Goal: Task Accomplishment & Management: Complete application form

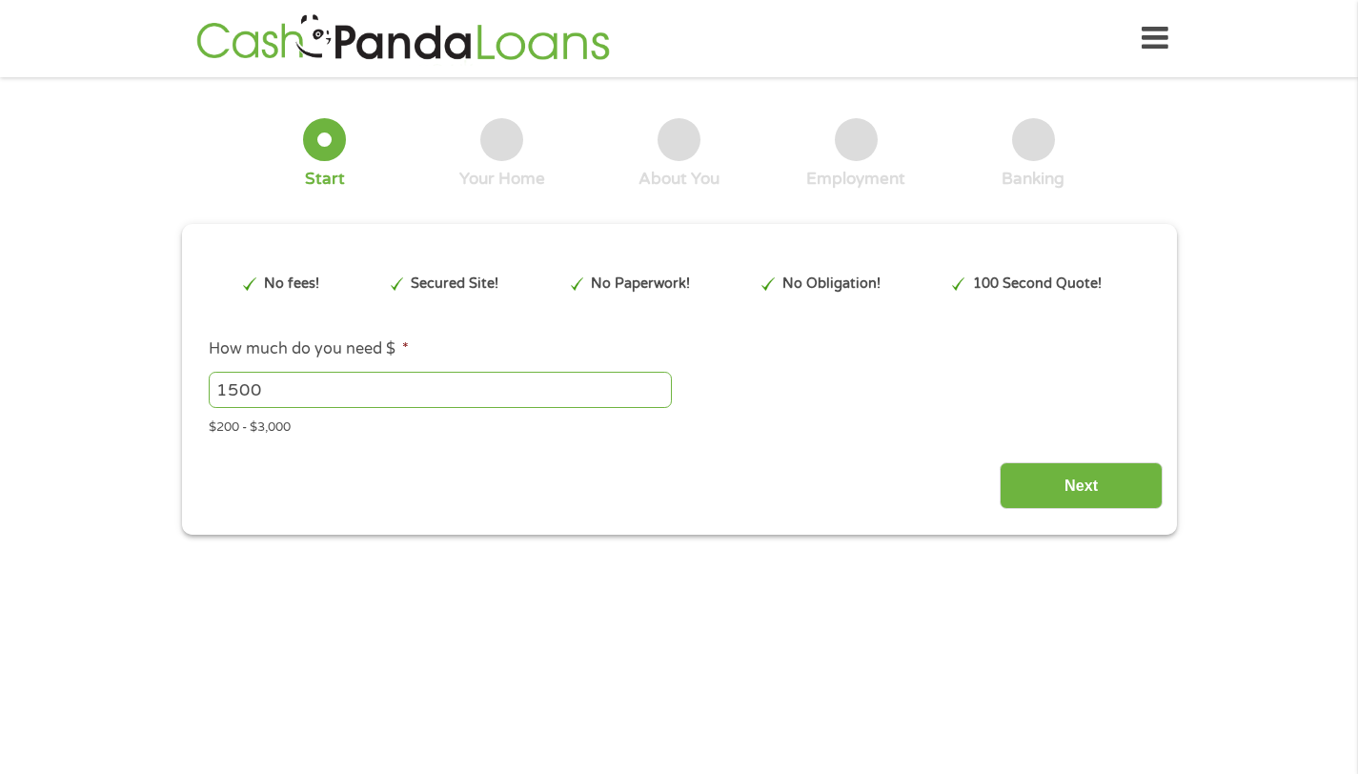
type input "Cj0KCQjwuKnGBhD5ARIsAD19RsZ5UROMLWJiryeDTCf6b27xz3eZpW-6BpMxf_YUOvVYNwFxeBtHdUU…"
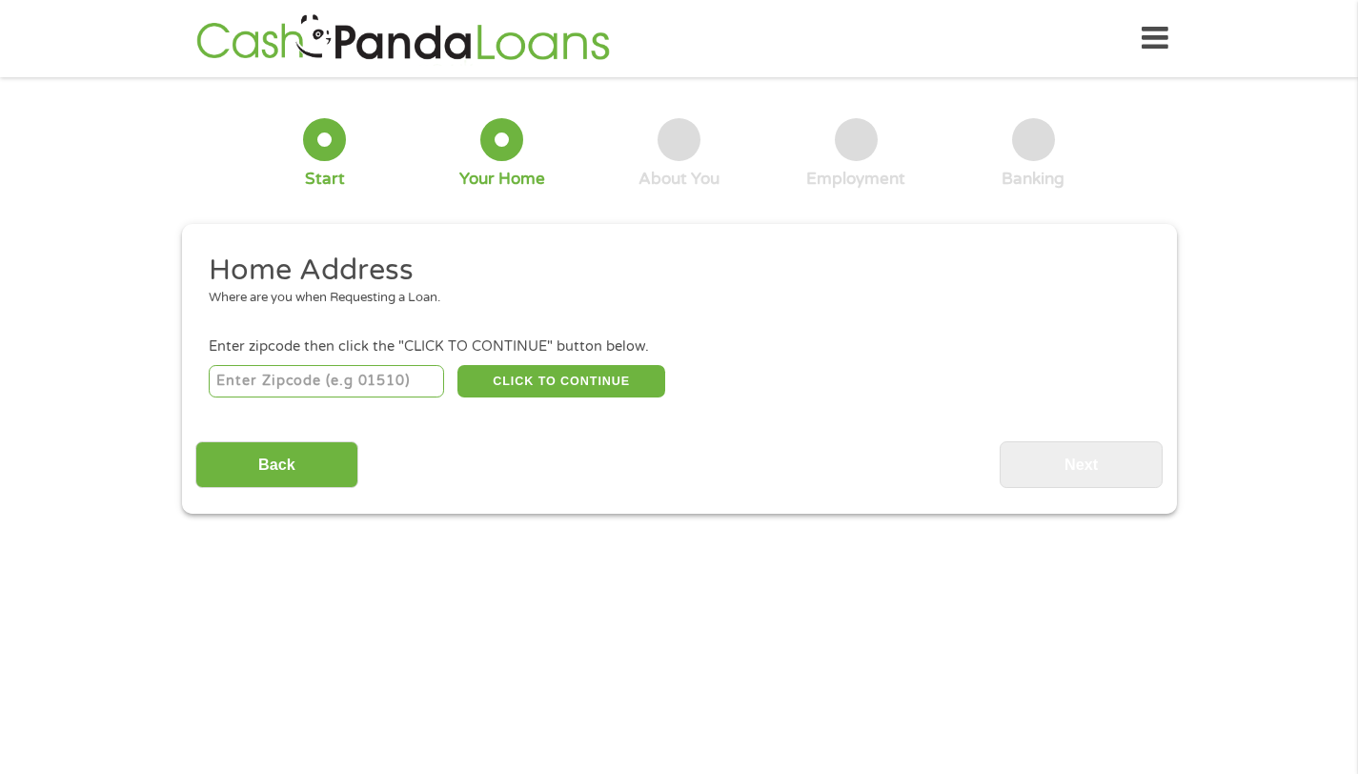
click at [272, 380] on input "number" at bounding box center [326, 381] width 235 height 32
type input "40475"
click at [580, 396] on button "CLICK TO CONTINUE" at bounding box center [562, 381] width 208 height 32
type input "40475"
type input "[GEOGRAPHIC_DATA]"
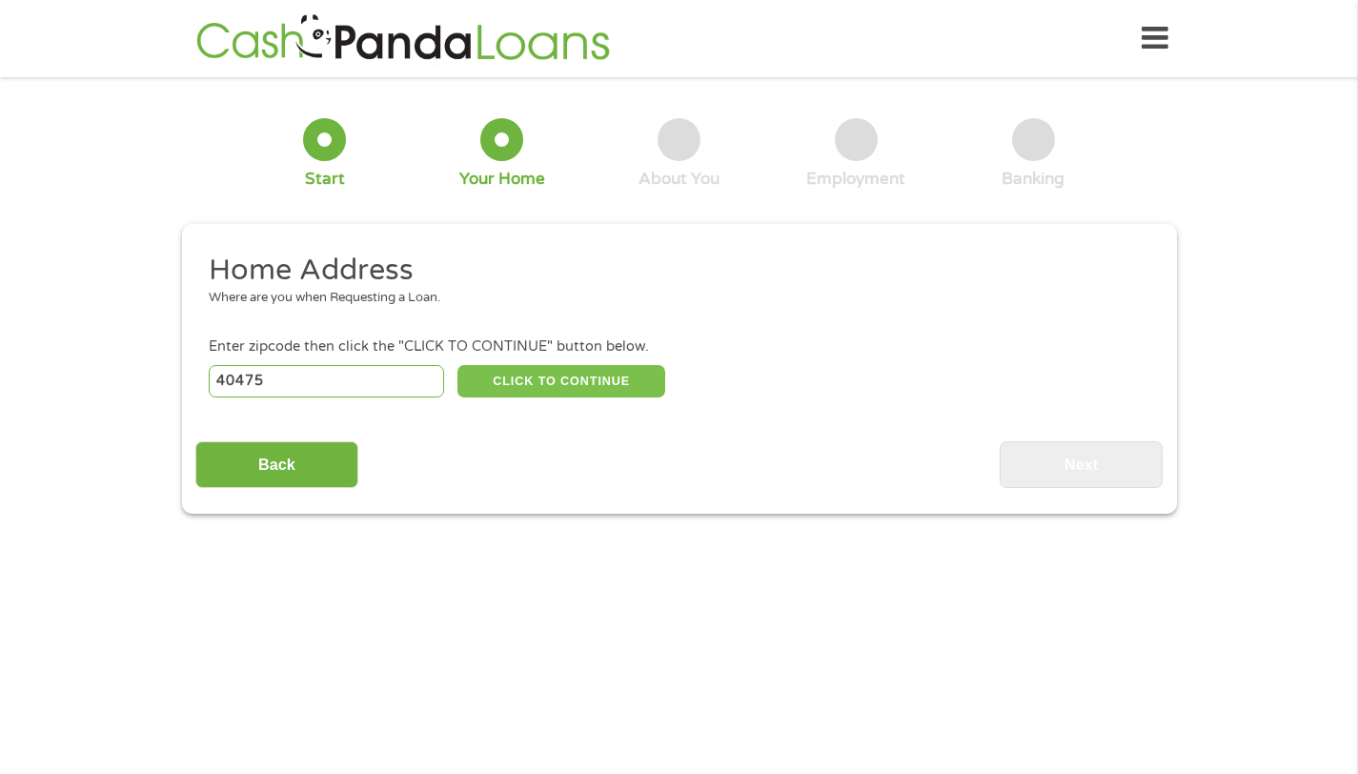
select select "[US_STATE]"
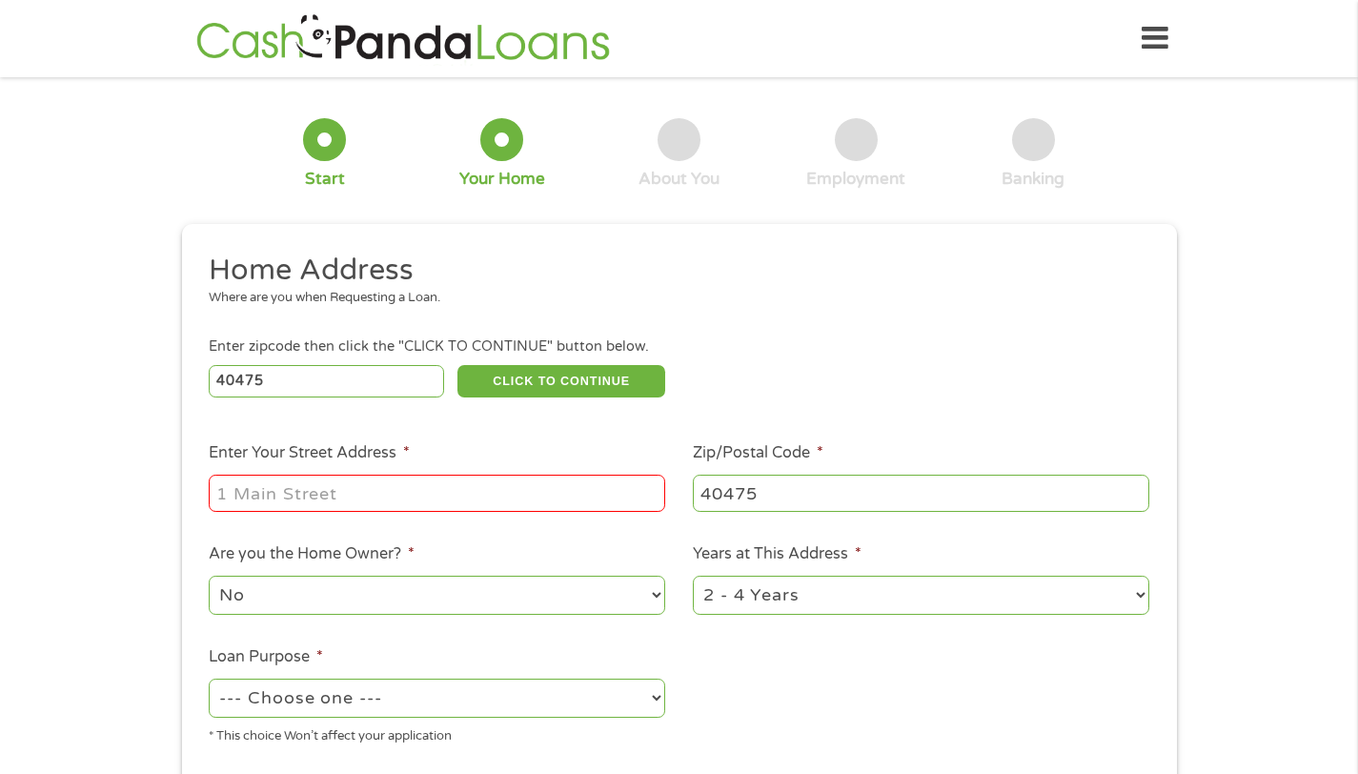
click at [272, 502] on input "Enter Your Street Address *" at bounding box center [437, 493] width 457 height 36
type input "[STREET_ADDRESS][PERSON_NAME]"
click at [421, 703] on select "--- Choose one --- Pay Bills Debt Consolidation Home Improvement Major Purchase…" at bounding box center [437, 698] width 457 height 39
select select "debtconsolidation"
click at [209, 680] on select "--- Choose one --- Pay Bills Debt Consolidation Home Improvement Major Purchase…" at bounding box center [437, 698] width 457 height 39
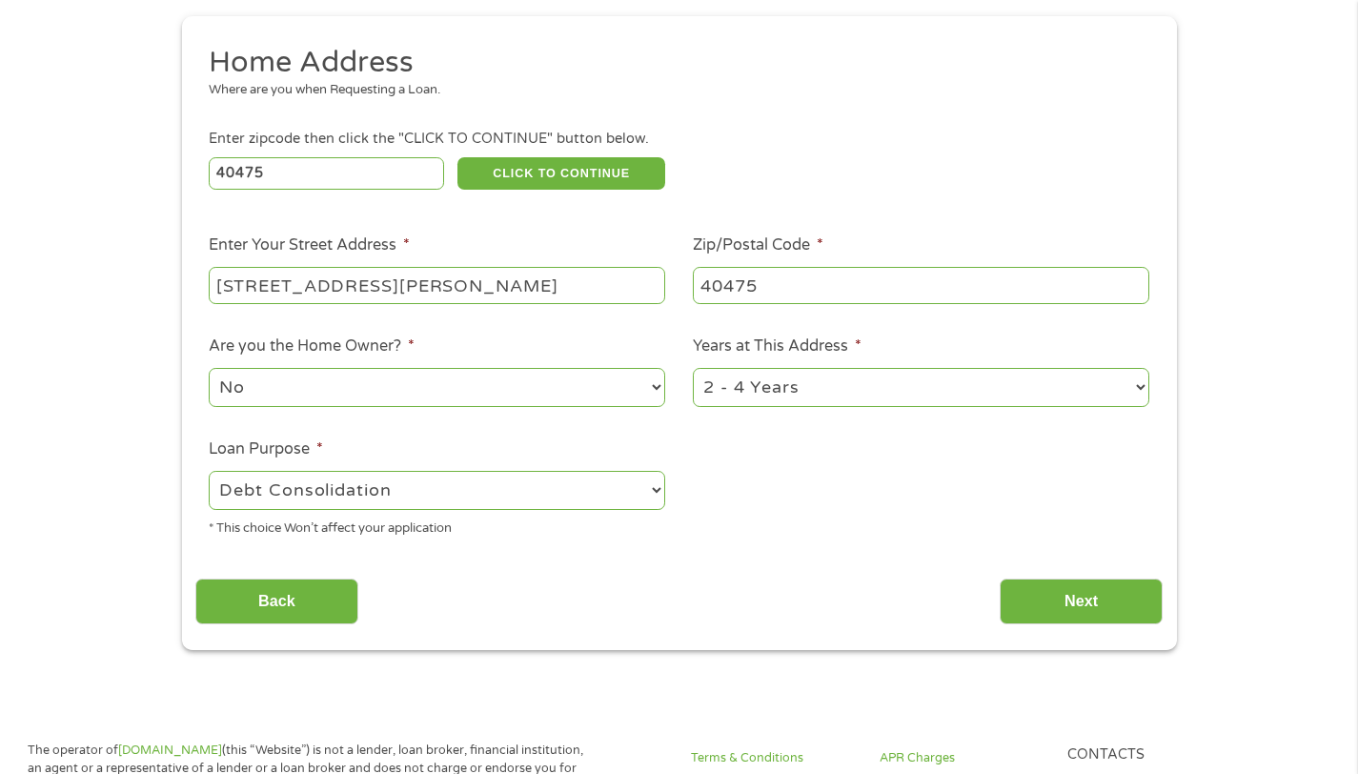
scroll to position [392, 0]
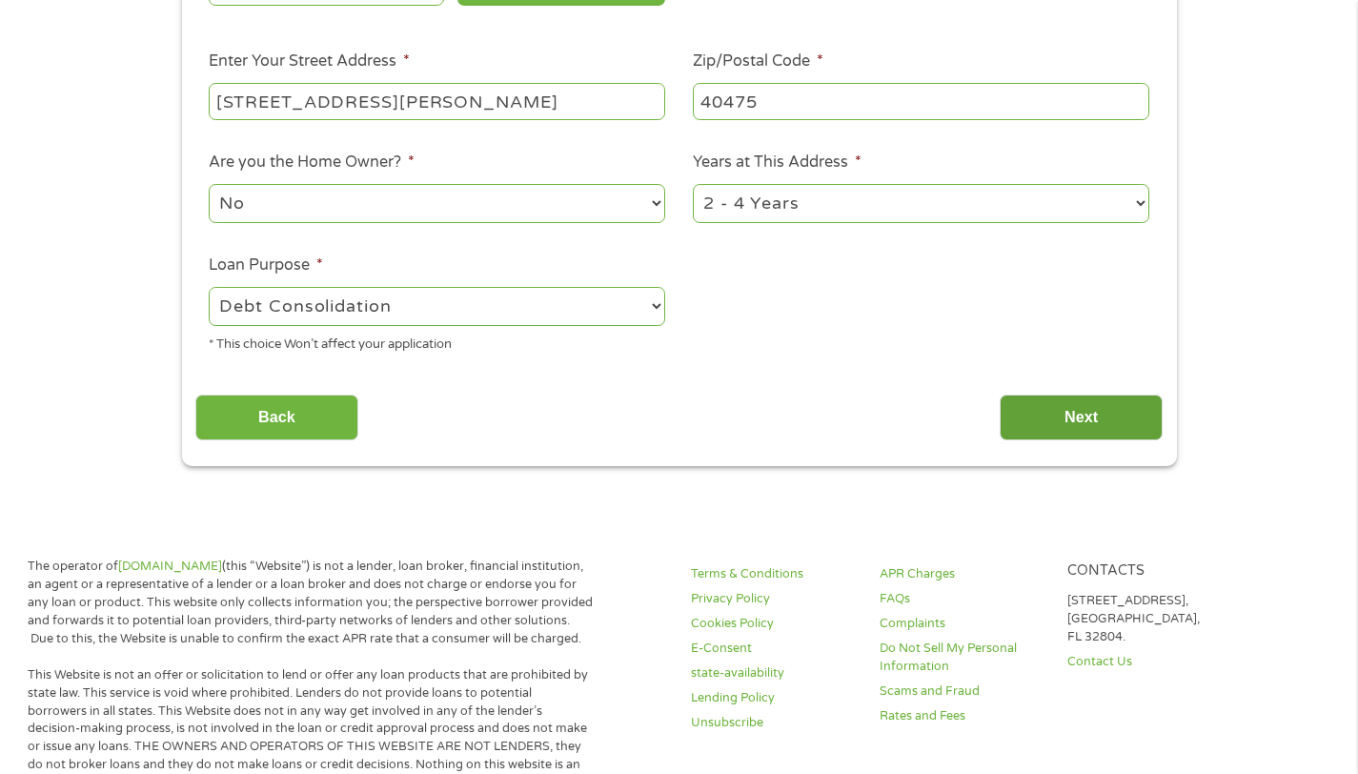
click at [1042, 418] on input "Next" at bounding box center [1081, 418] width 163 height 47
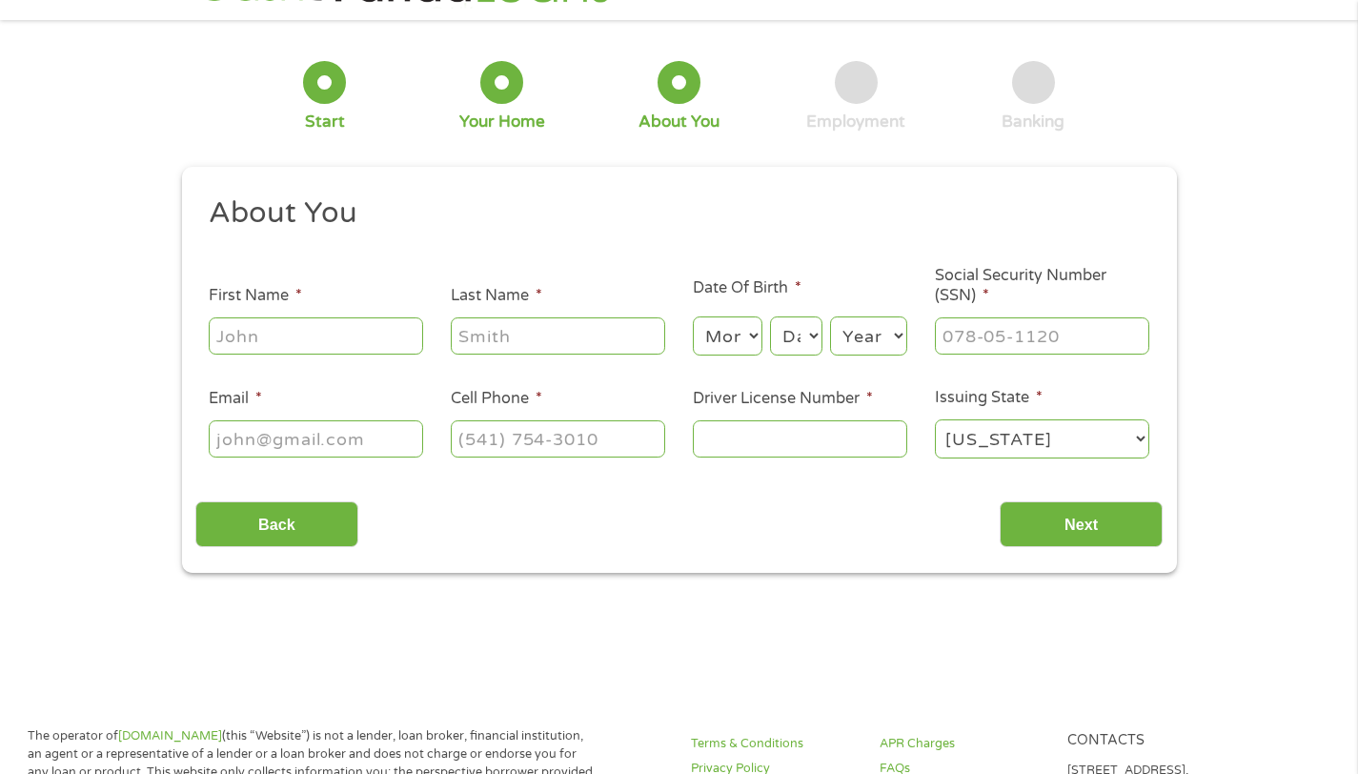
scroll to position [0, 0]
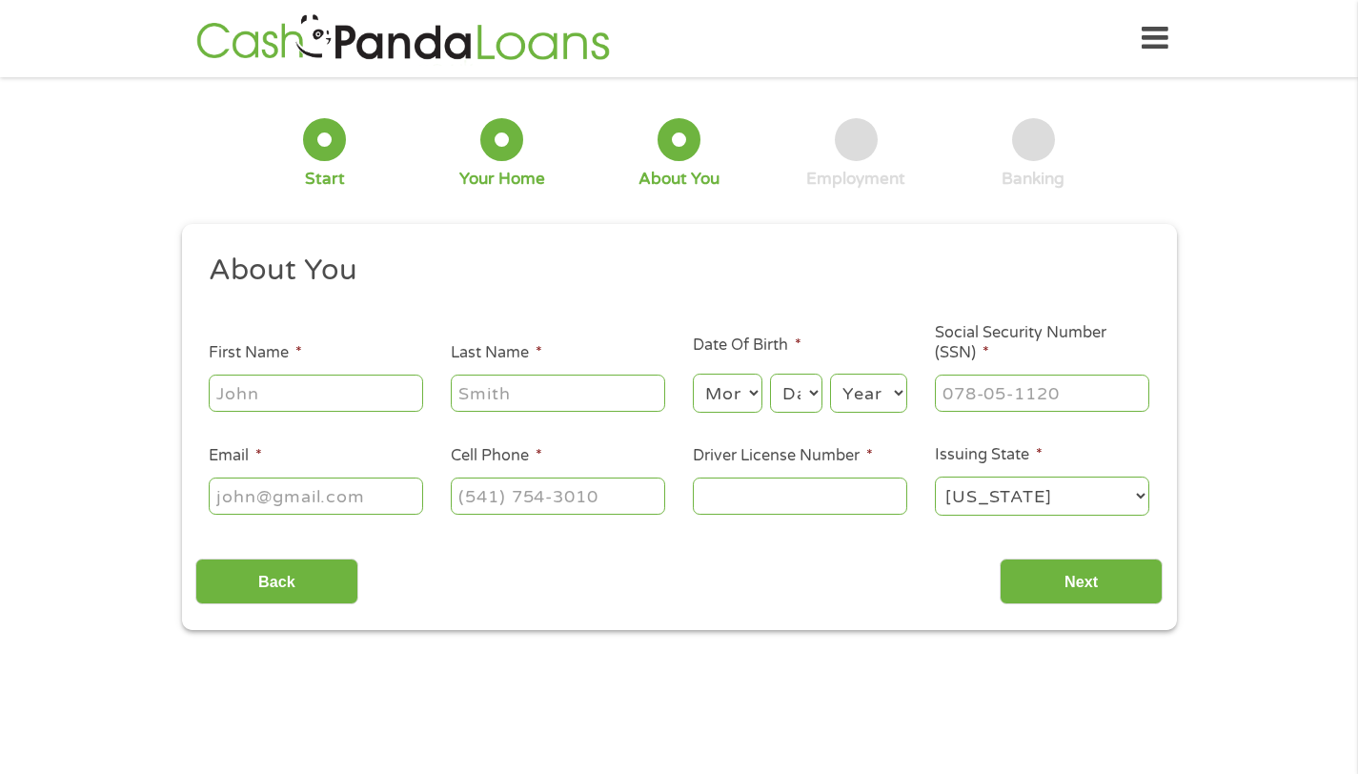
click at [320, 395] on input "First Name *" at bounding box center [316, 393] width 214 height 36
type input "Hung"
type input "[PERSON_NAME]"
type input "[PHONE_NUMBER]"
click at [721, 396] on select "Month 1 2 3 4 5 6 7 8 9 10 11 12" at bounding box center [728, 393] width 70 height 39
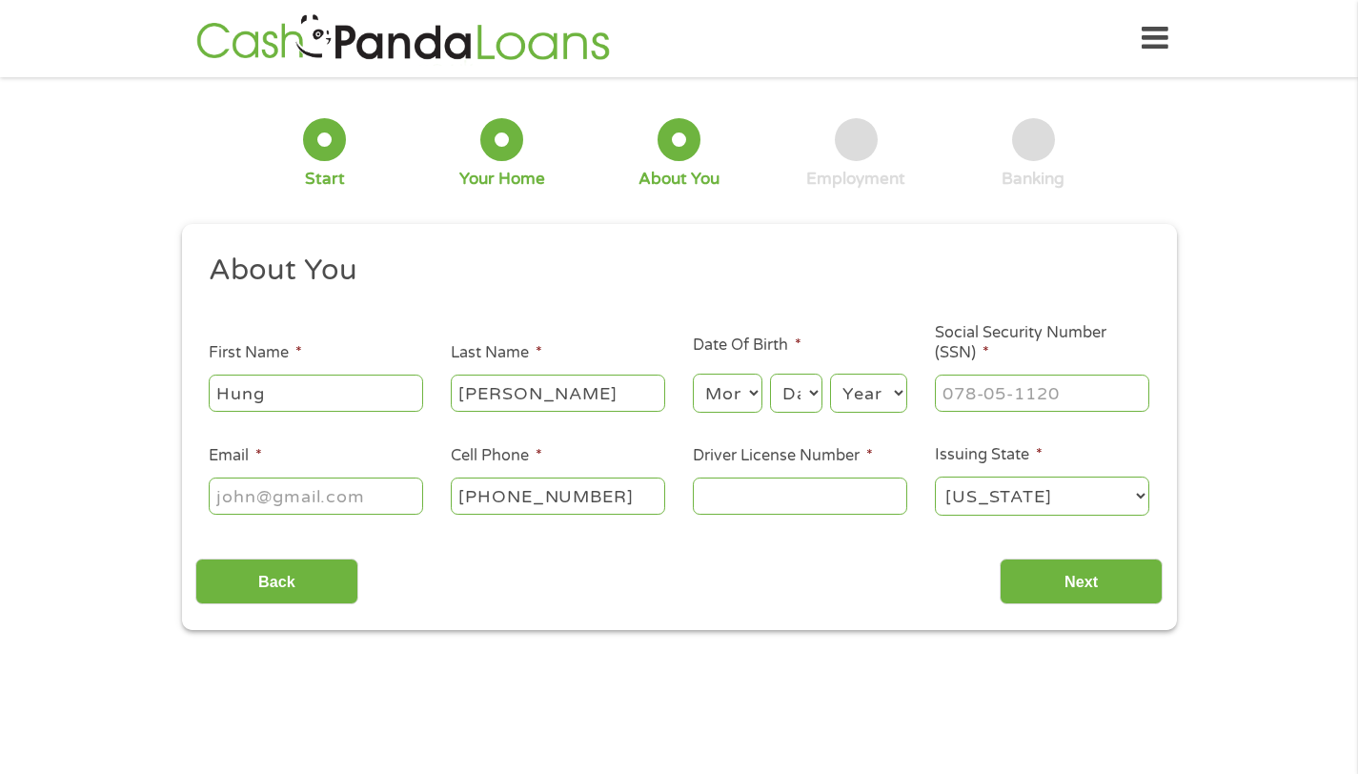
select select "8"
click at [693, 375] on select "Month 1 2 3 4 5 6 7 8 9 10 11 12" at bounding box center [728, 393] width 70 height 39
click at [801, 384] on select "Day 1 2 3 4 5 6 7 8 9 10 11 12 13 14 15 16 17 18 19 20 21 22 23 24 25 26 27 28 …" at bounding box center [795, 393] width 51 height 39
select select "5"
click at [770, 375] on select "Day 1 2 3 4 5 6 7 8 9 10 11 12 13 14 15 16 17 18 19 20 21 22 23 24 25 26 27 28 …" at bounding box center [795, 393] width 51 height 39
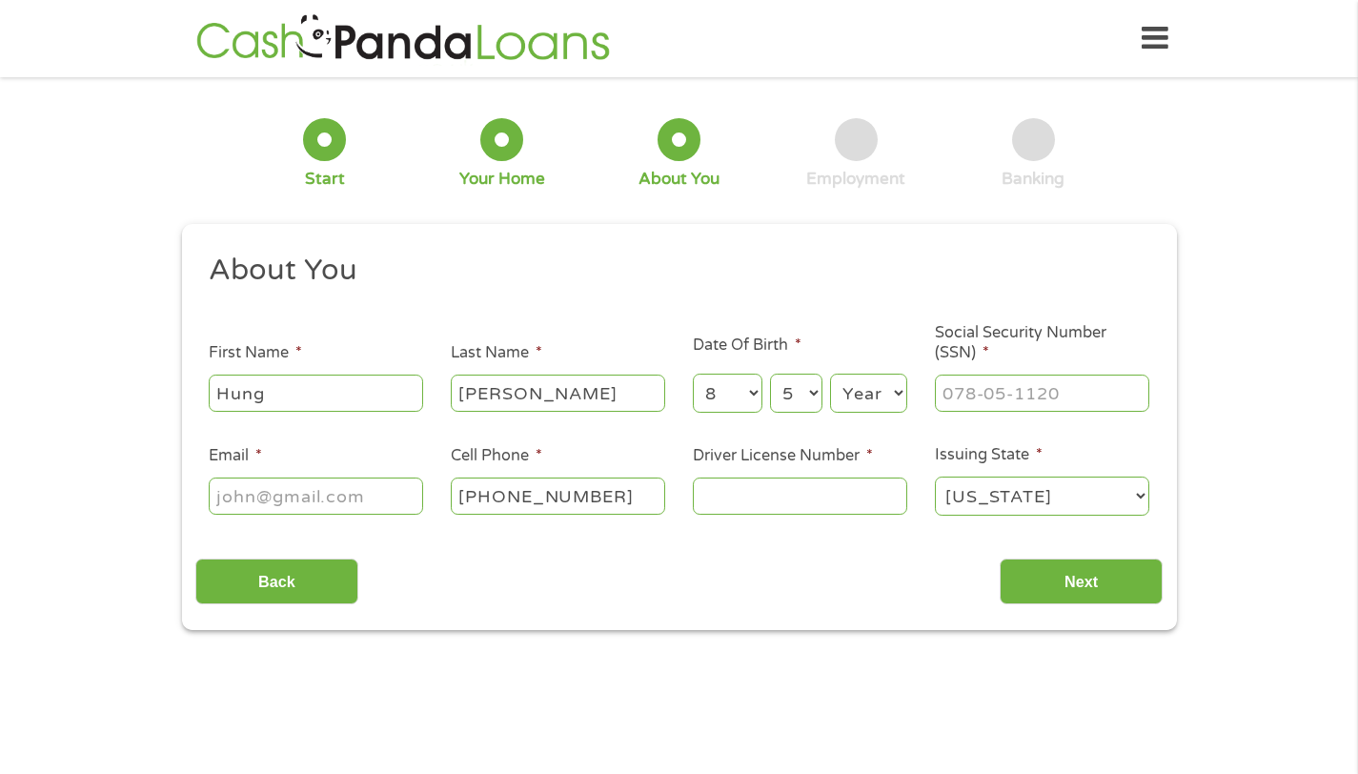
click at [858, 397] on select "Year [DATE] 2006 2005 2004 2003 2002 2001 2000 1999 1998 1997 1996 1995 1994 19…" at bounding box center [868, 393] width 77 height 39
select select "1998"
click at [830, 375] on select "Year [DATE] 2006 2005 2004 2003 2002 2001 2000 1999 1998 1997 1996 1995 1994 19…" at bounding box center [868, 393] width 77 height 39
click at [977, 397] on input "___-__-____" at bounding box center [1042, 393] width 214 height 36
type input "540-79-7538"
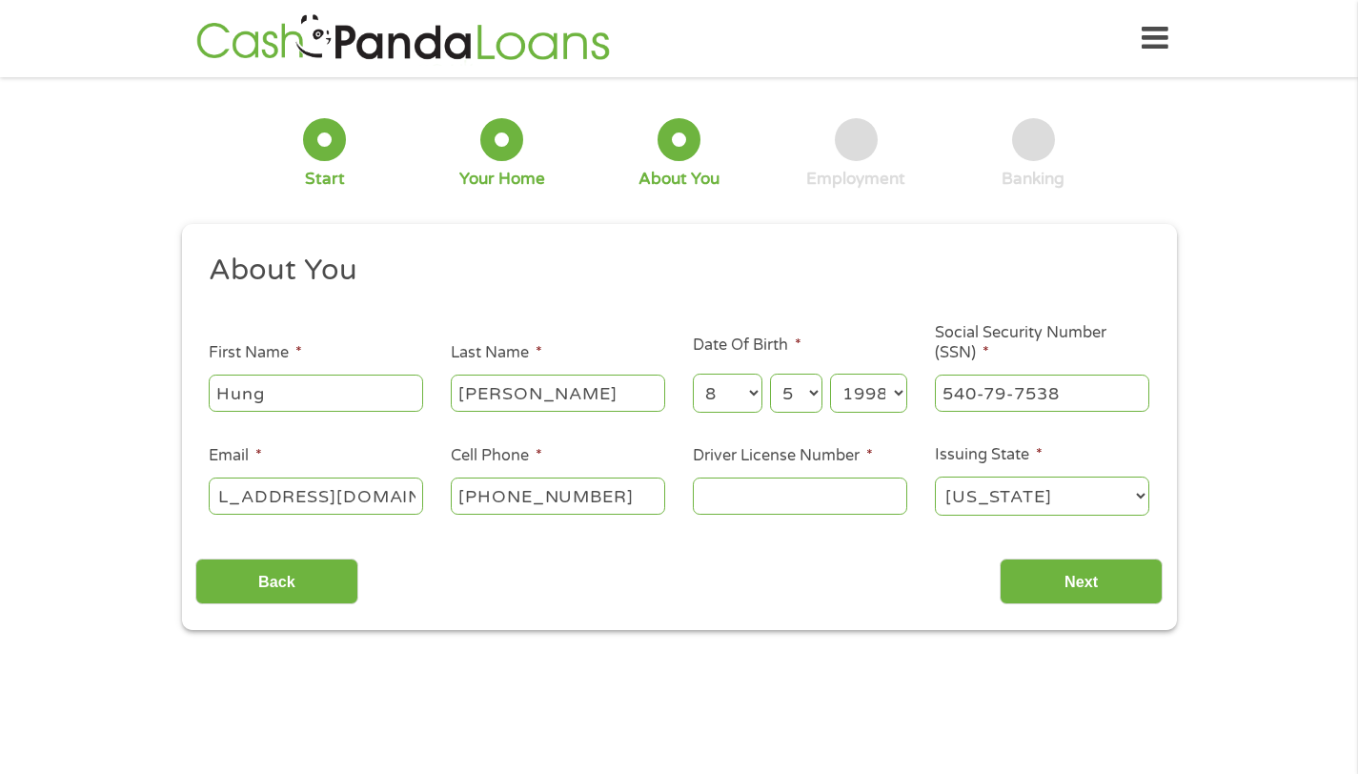
scroll to position [0, 76]
type input "[EMAIL_ADDRESS][DOMAIN_NAME]"
click at [825, 489] on input "Driver License Number *" at bounding box center [800, 496] width 214 height 36
type input "n"
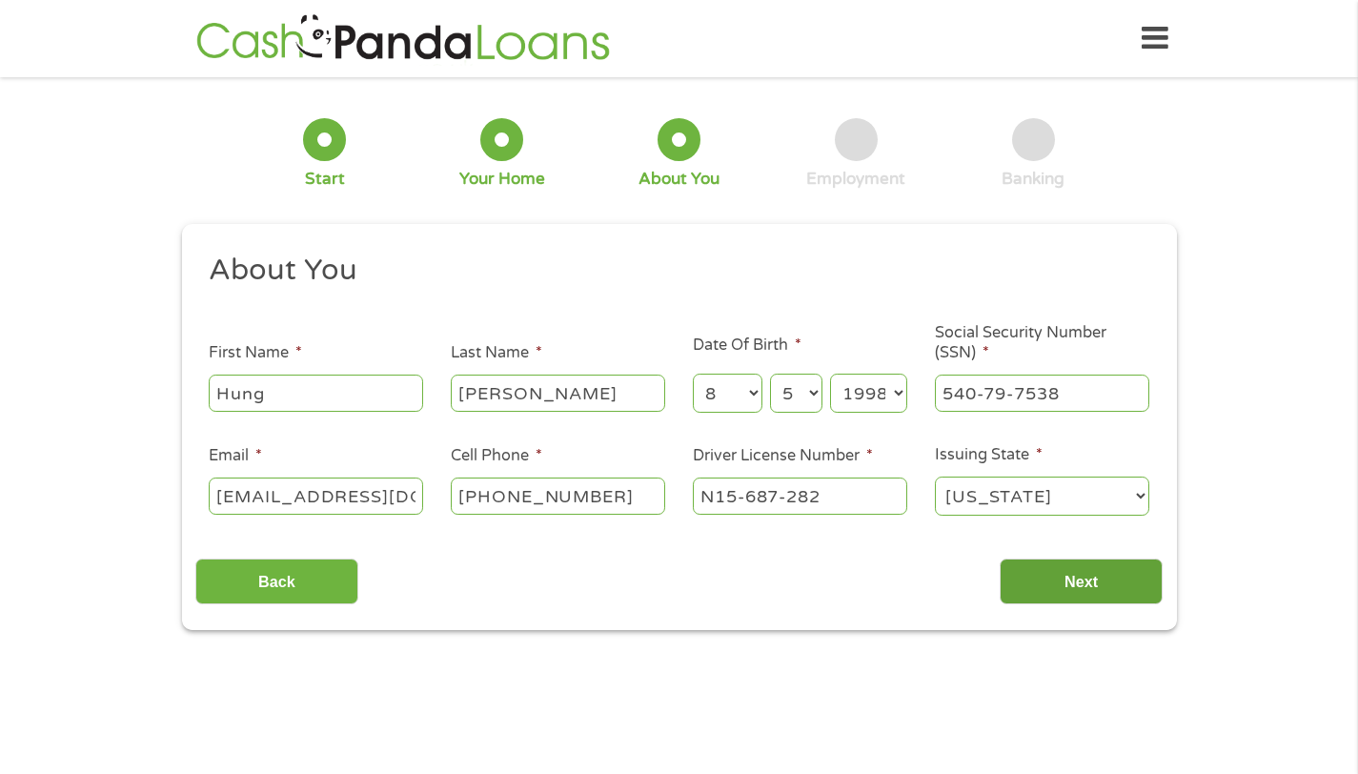
type input "N15-687-282"
click at [1031, 586] on input "Next" at bounding box center [1081, 582] width 163 height 47
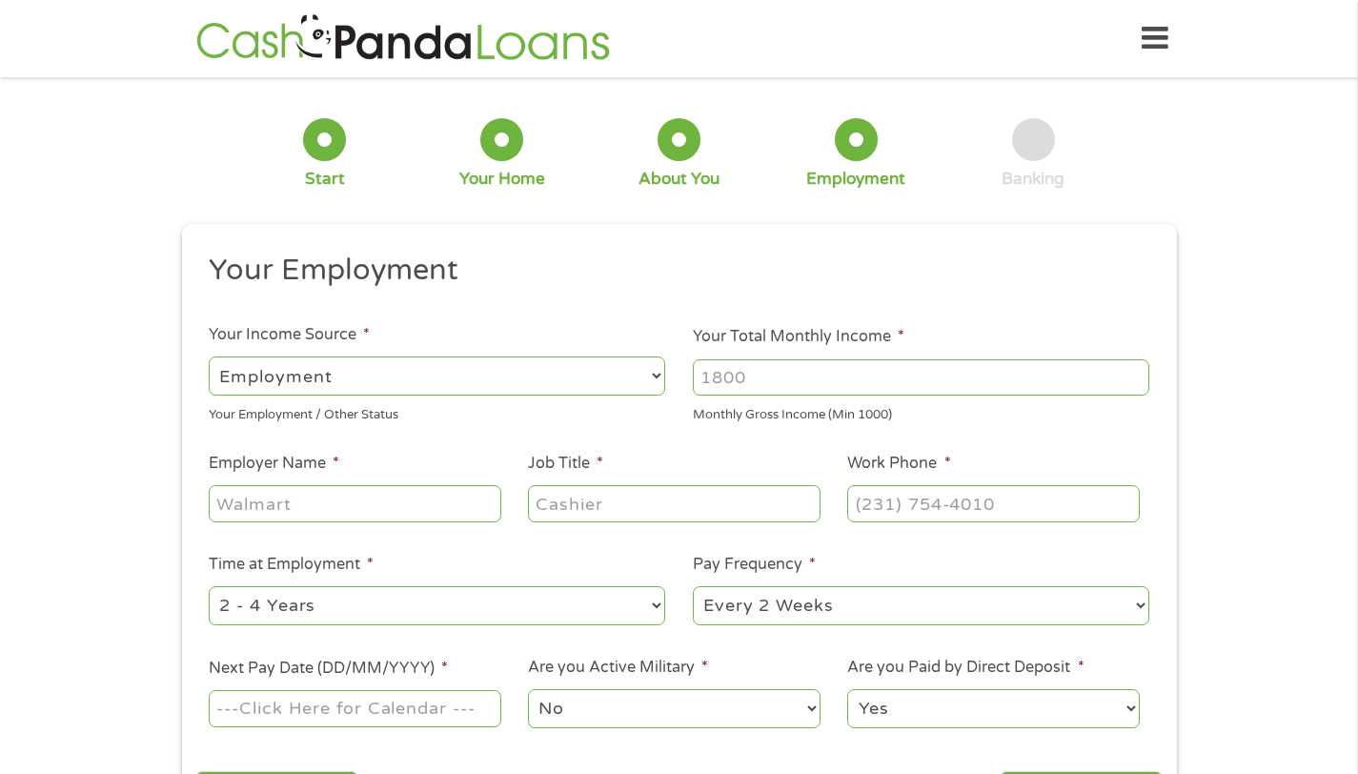
scroll to position [8, 8]
click at [758, 381] on input "Your Total Monthly Income *" at bounding box center [921, 377] width 457 height 36
type input "2500"
click at [351, 506] on input "Employer Name *" at bounding box center [355, 503] width 292 height 36
type input "Kids Kingdom"
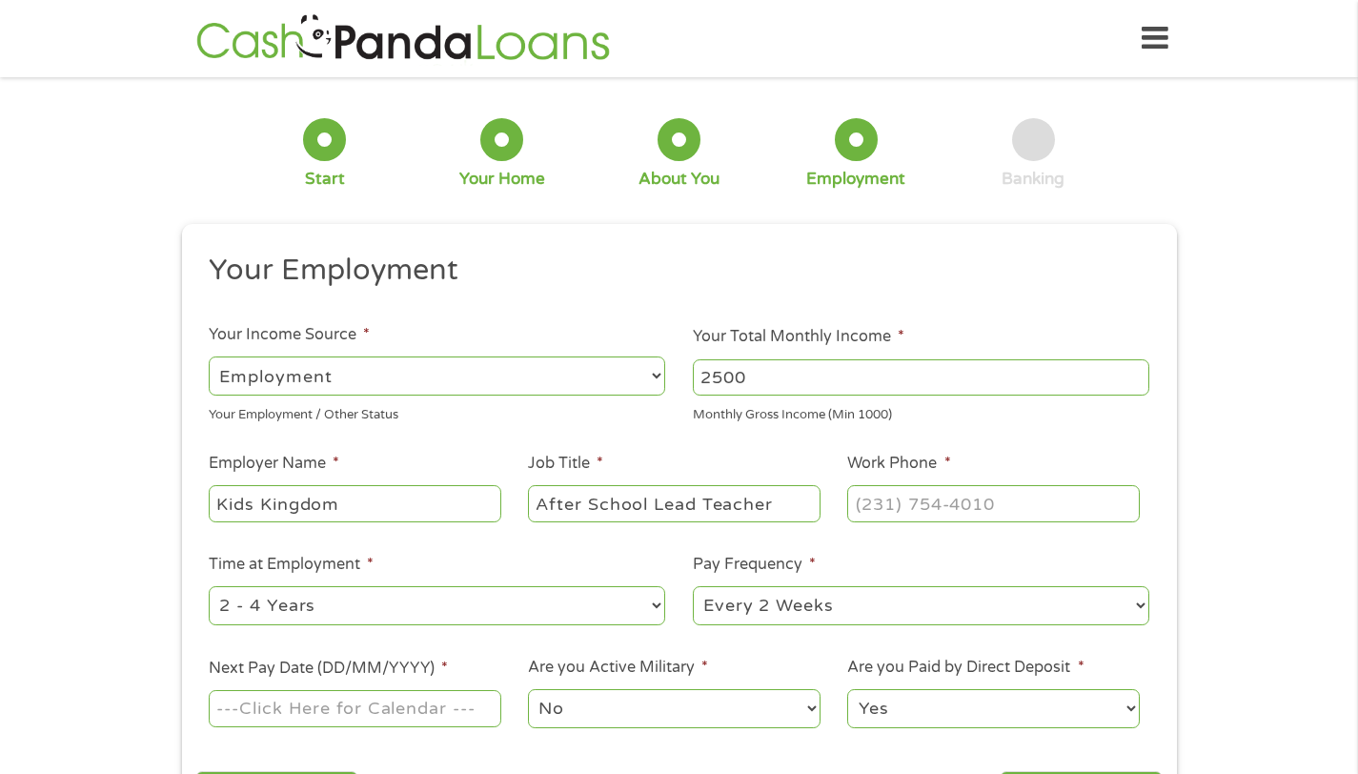
type input "After School Lead Teacher"
type input "(859) ___-____"
type input "[PHONE_NUMBER]"
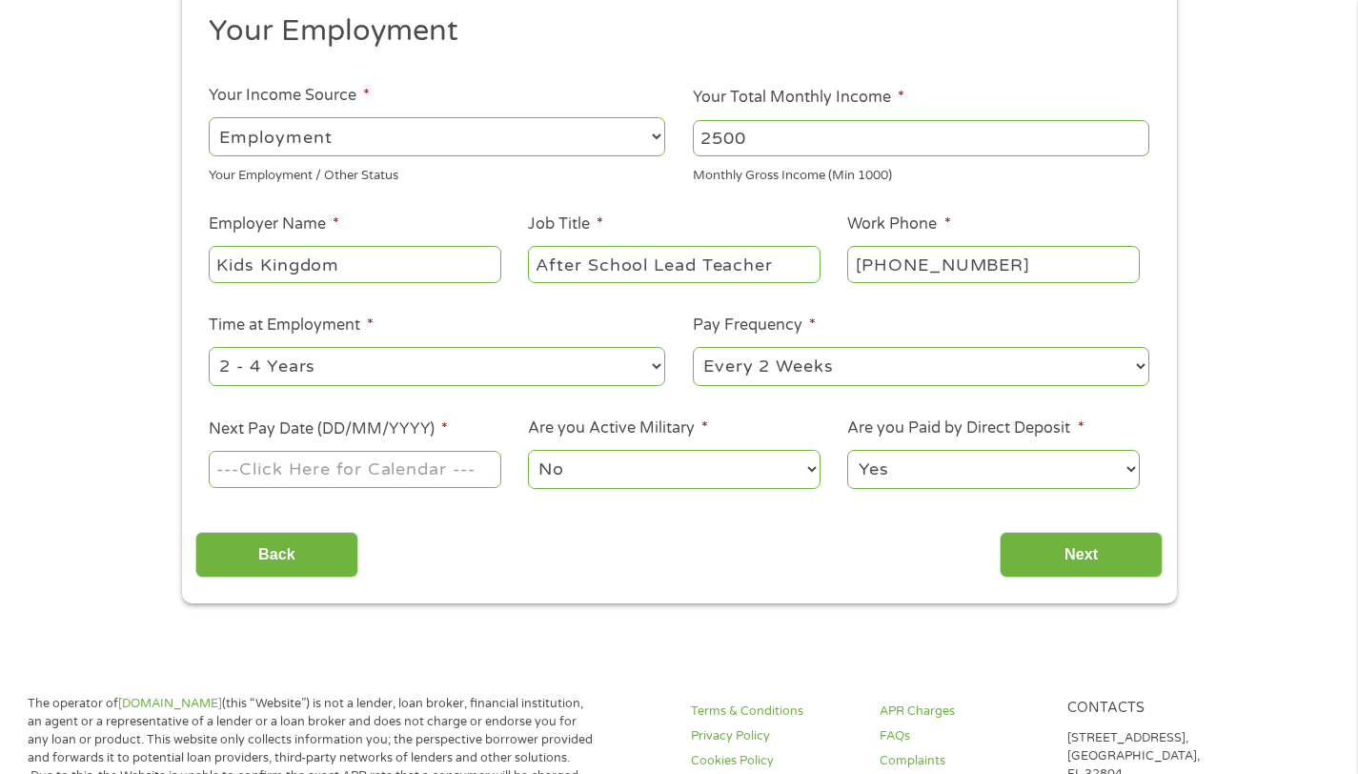
scroll to position [237, 0]
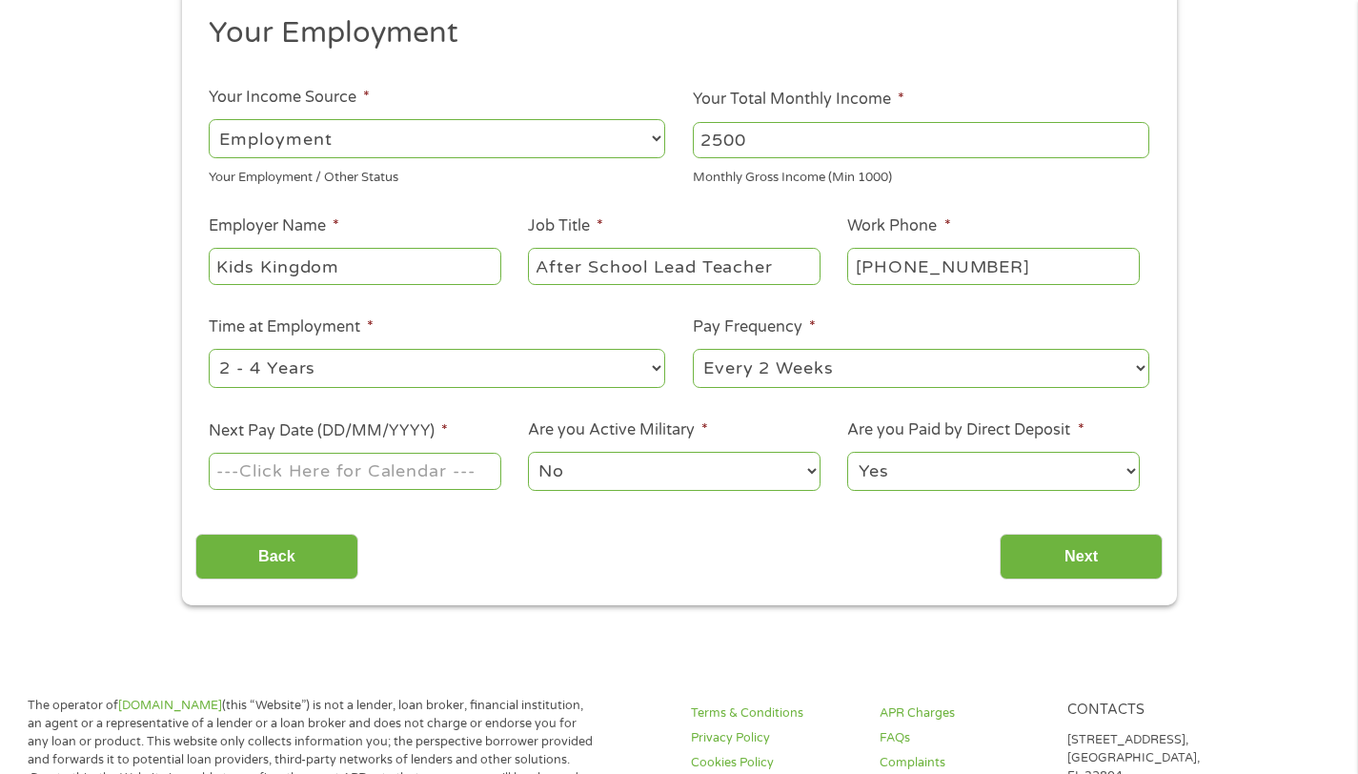
click at [314, 478] on input "Next Pay Date (DD/MM/YYYY) *" at bounding box center [355, 471] width 292 height 36
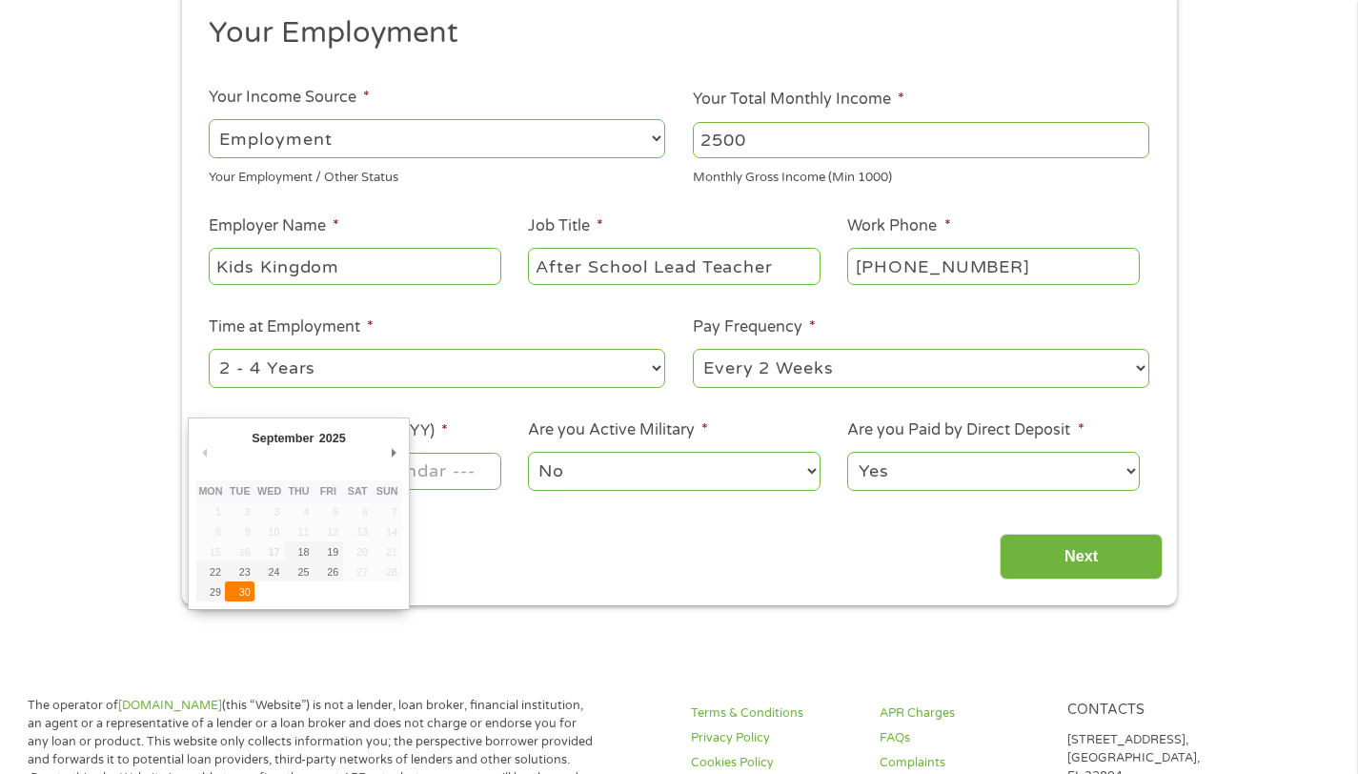
type input "[DATE]"
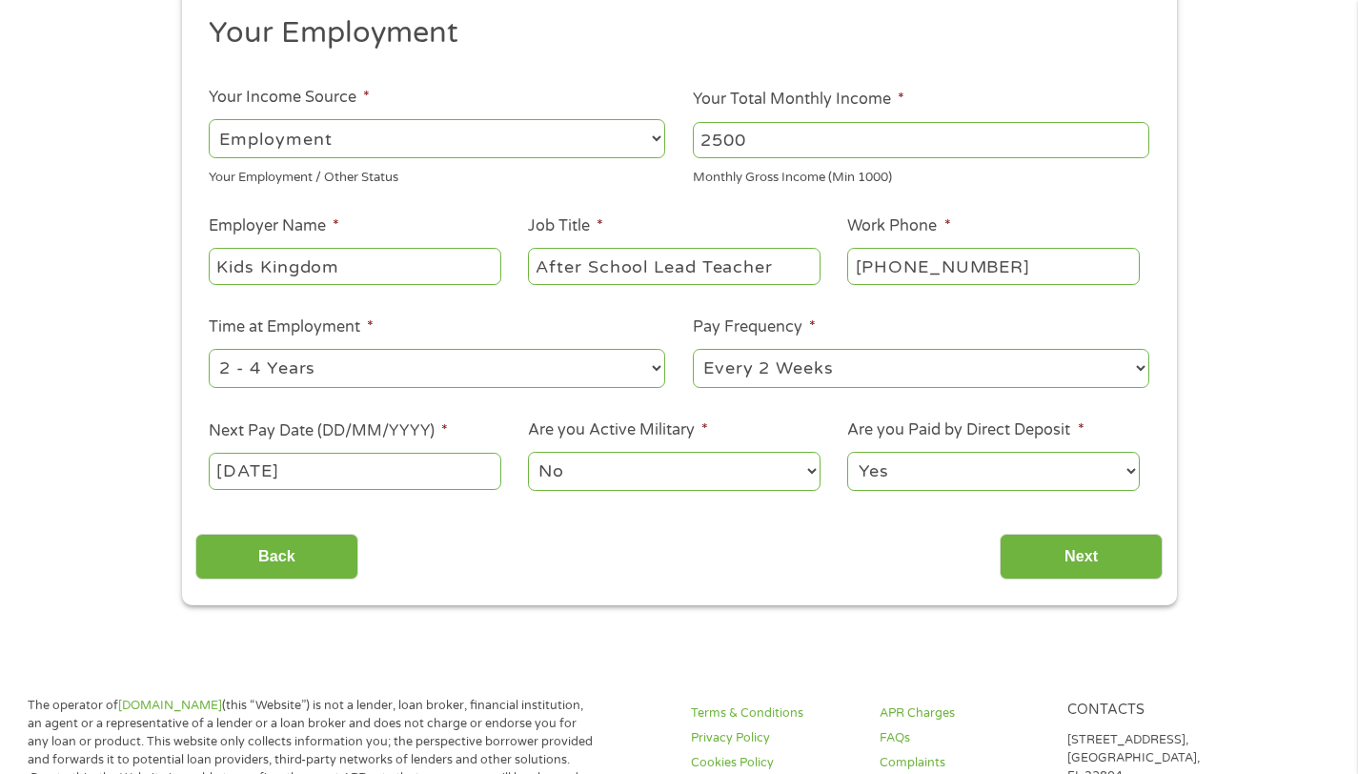
click at [609, 487] on select "No Yes" at bounding box center [674, 471] width 292 height 39
click at [528, 452] on select "No Yes" at bounding box center [674, 471] width 292 height 39
click at [913, 477] on select "Yes No" at bounding box center [993, 471] width 292 height 39
select select "0"
click at [847, 452] on select "Yes No" at bounding box center [993, 471] width 292 height 39
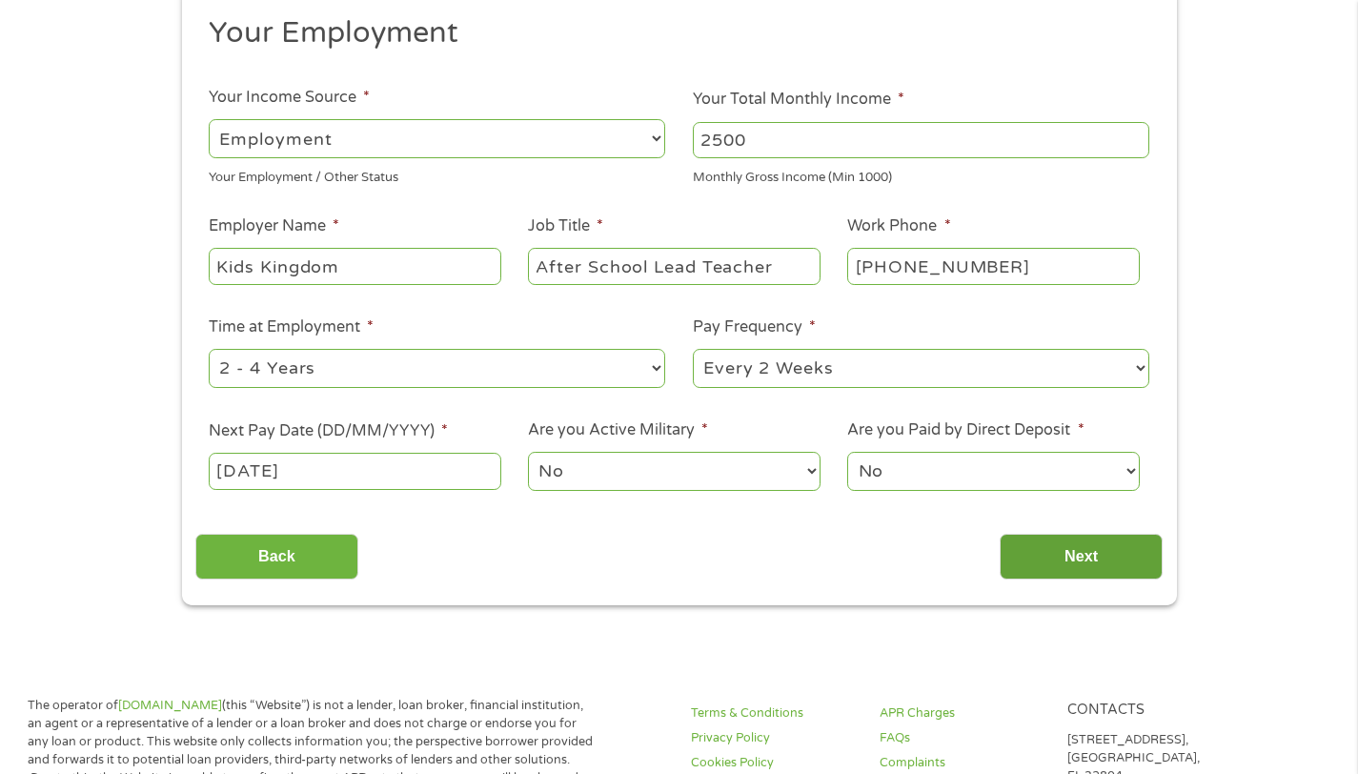
click at [1037, 561] on input "Next" at bounding box center [1081, 557] width 163 height 47
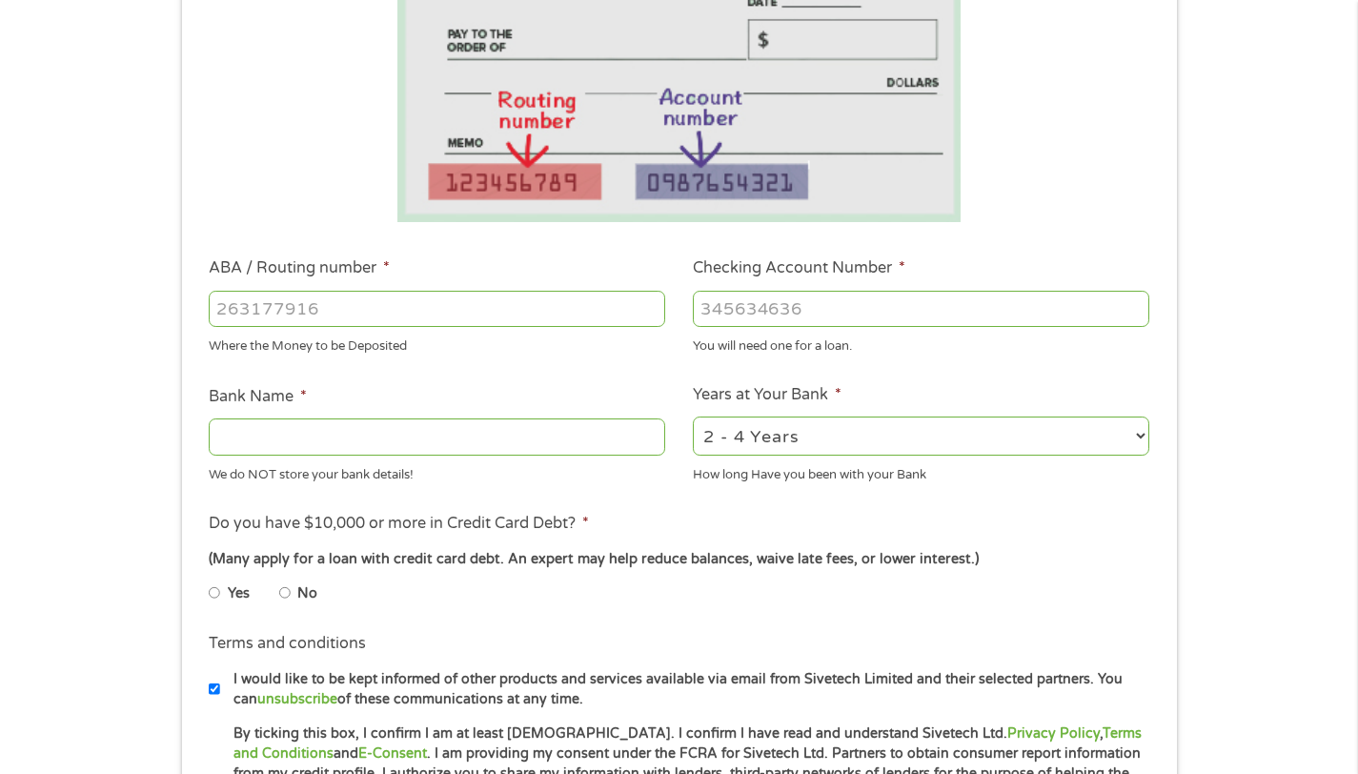
scroll to position [449, 0]
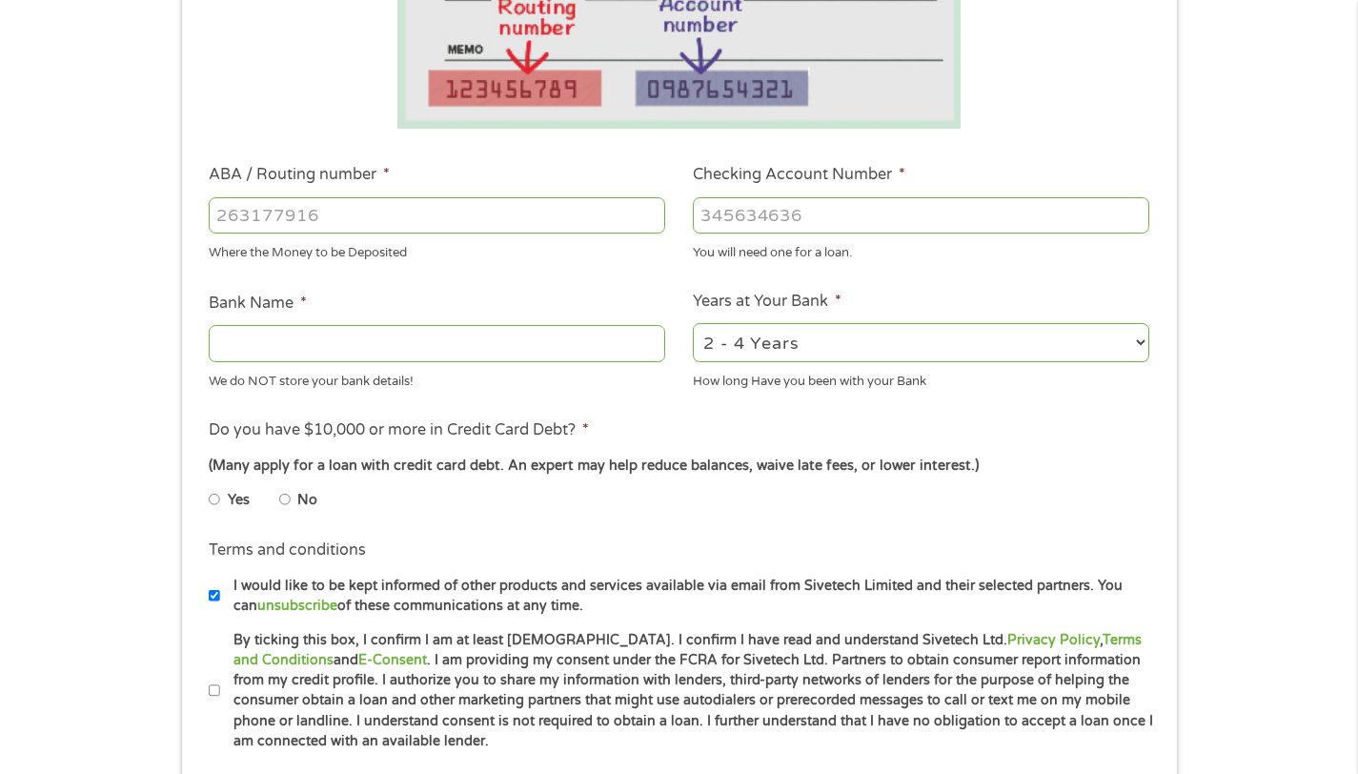
click at [306, 214] on input "ABA / Routing number *" at bounding box center [437, 215] width 457 height 36
type input "1"
type input "042100175"
type input "US BANK NA"
type input "042100175"
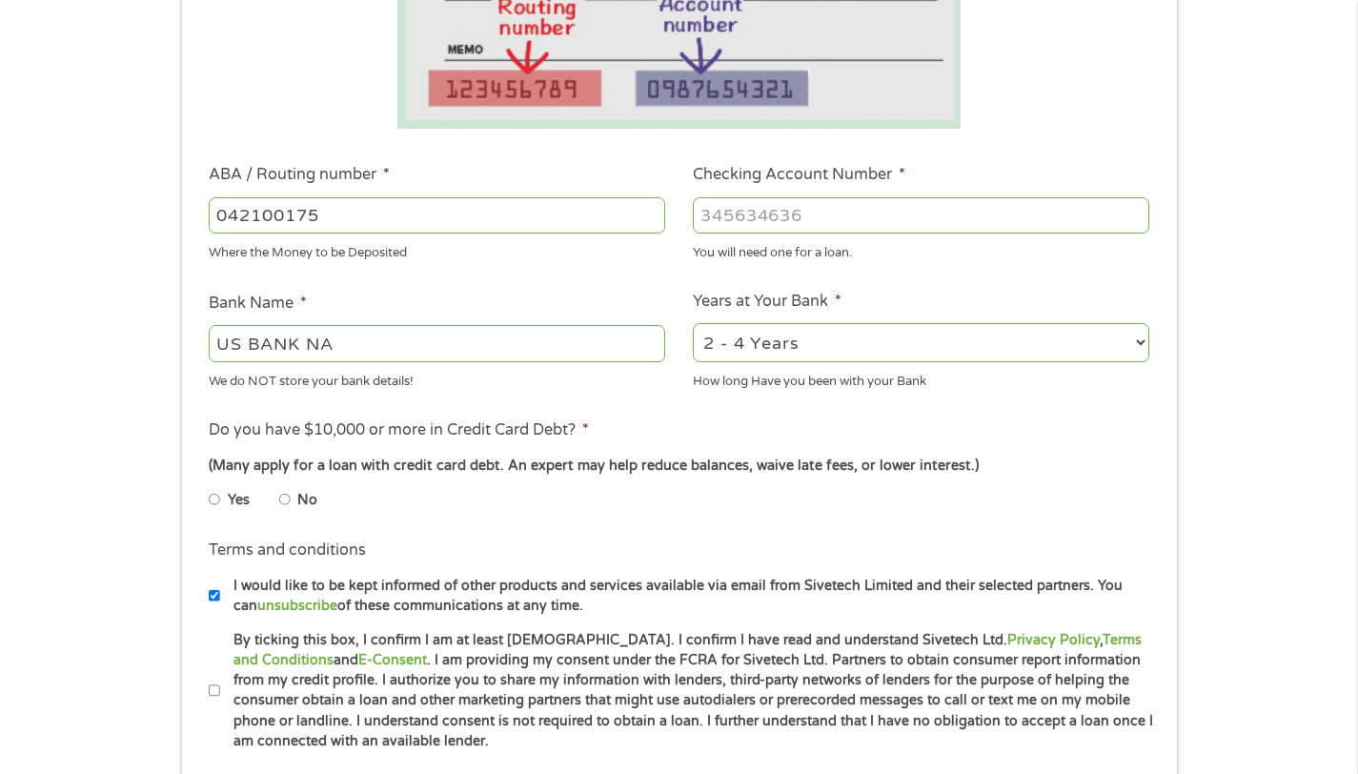
click at [729, 212] on input "Checking Account Number *" at bounding box center [921, 215] width 457 height 36
type input "1"
type input "145818154927"
click at [286, 498] on input "No" at bounding box center [284, 499] width 11 height 31
radio input "true"
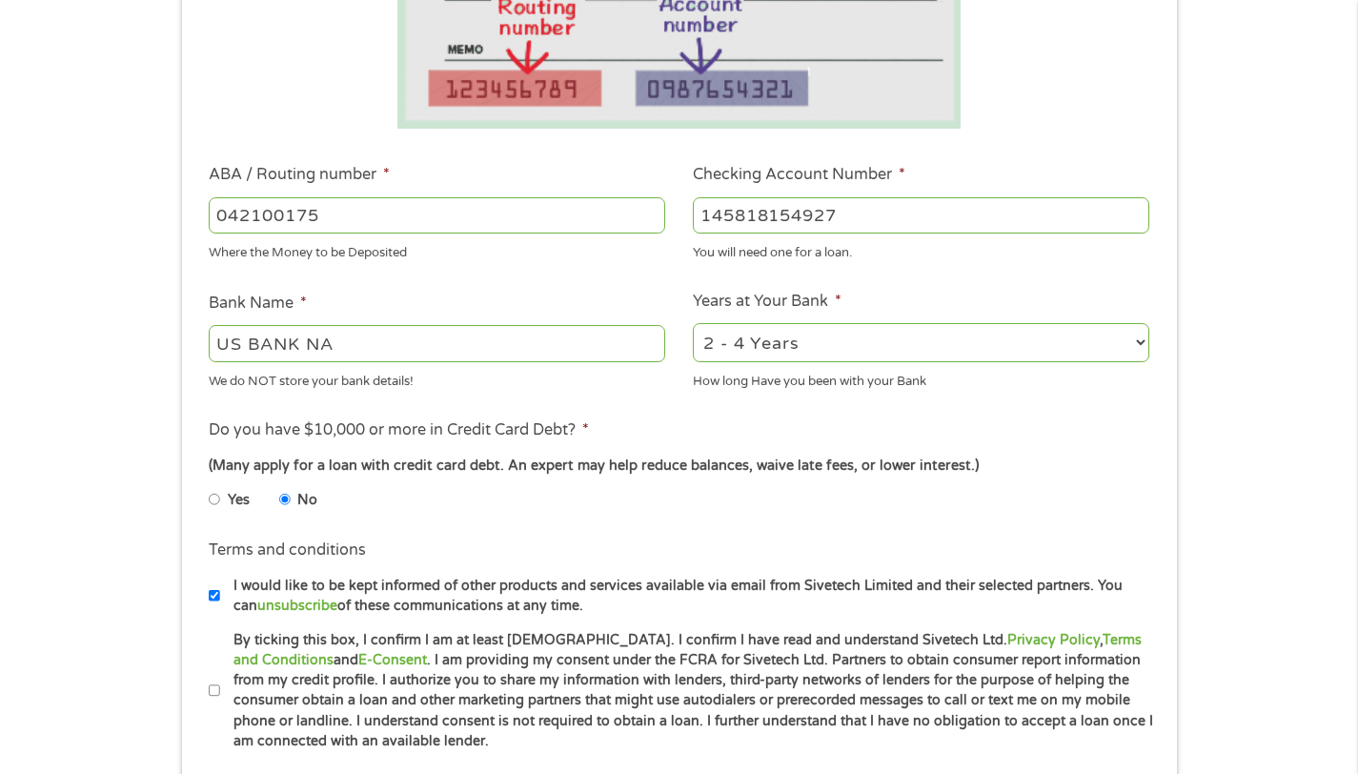
click at [213, 597] on input "I would like to be kept informed of other products and services available via e…" at bounding box center [214, 595] width 11 height 31
checkbox input "false"
click at [214, 689] on input "By ticking this box, I confirm I am at least [DEMOGRAPHIC_DATA]. I confirm I ha…" at bounding box center [214, 691] width 11 height 31
checkbox input "true"
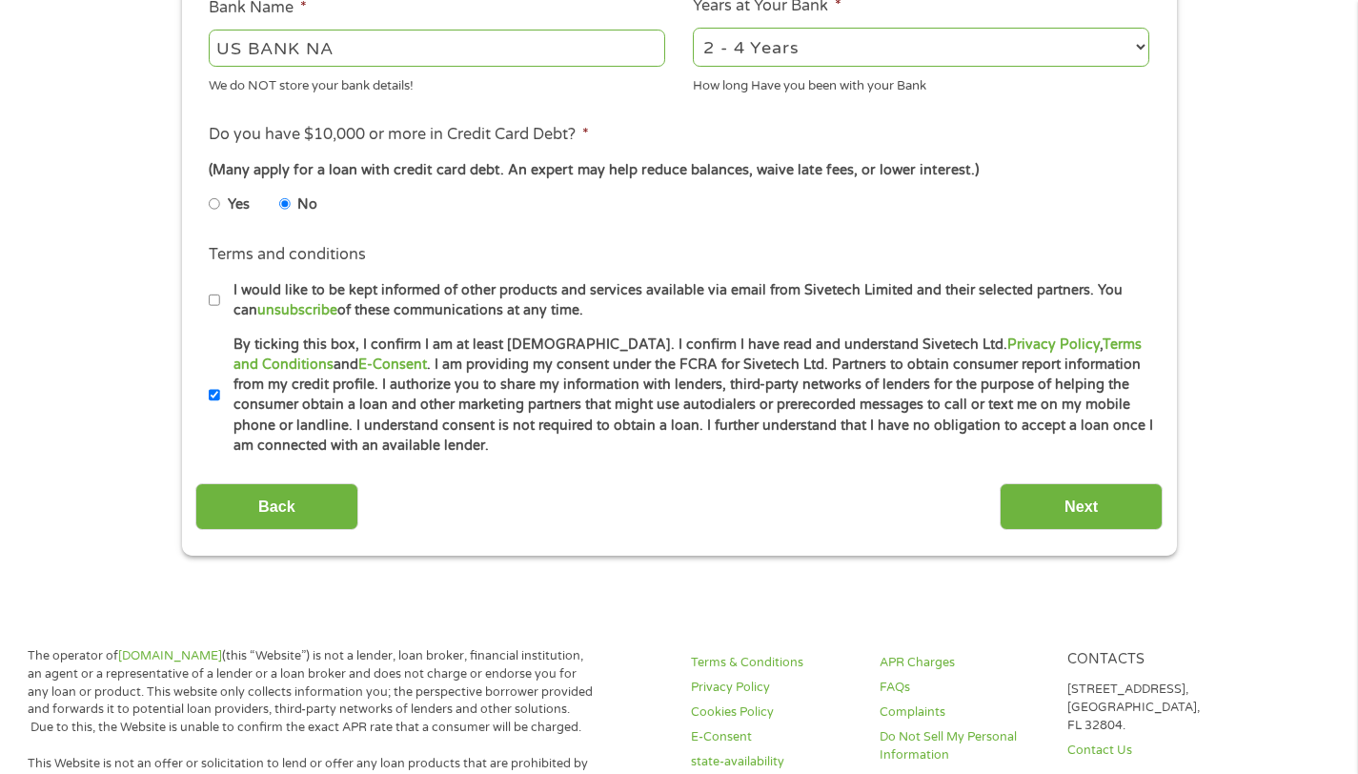
scroll to position [1004, 0]
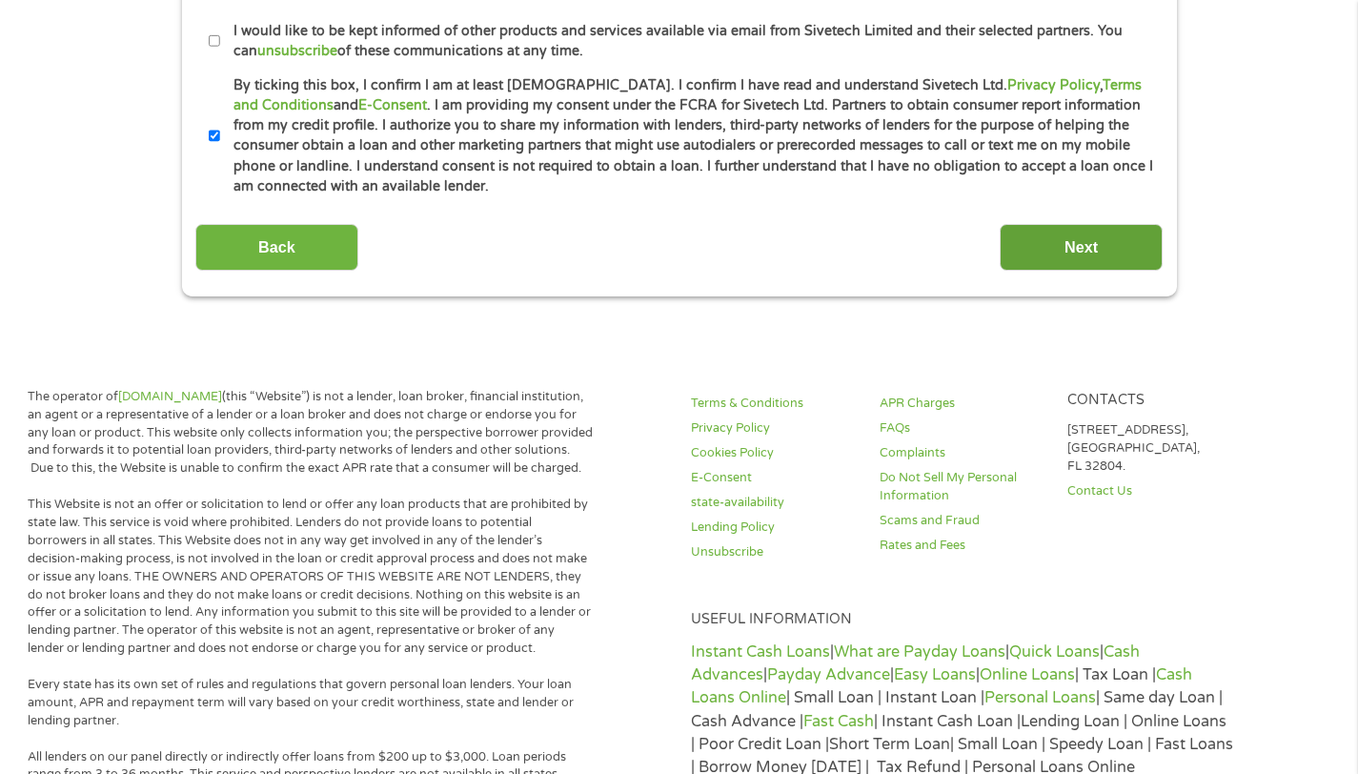
click at [1050, 233] on input "Next" at bounding box center [1081, 247] width 163 height 47
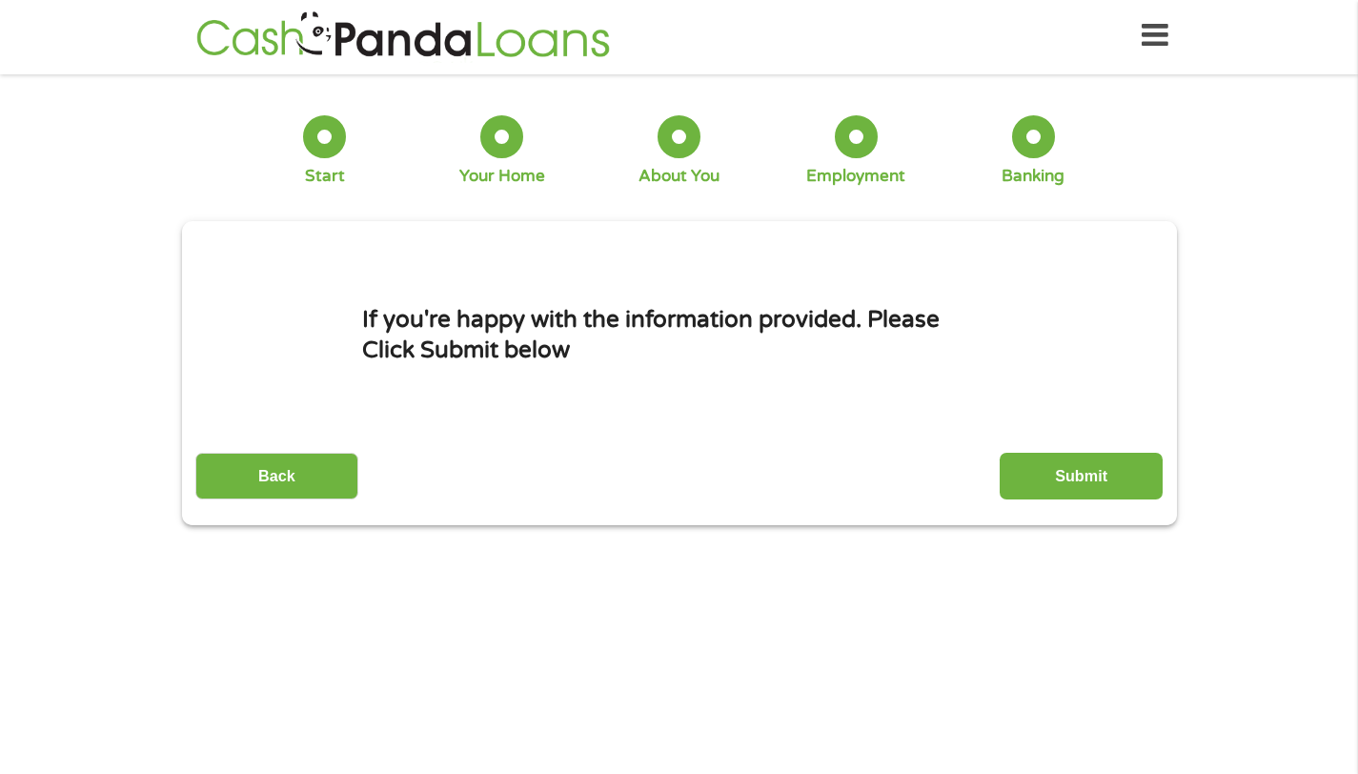
scroll to position [0, 0]
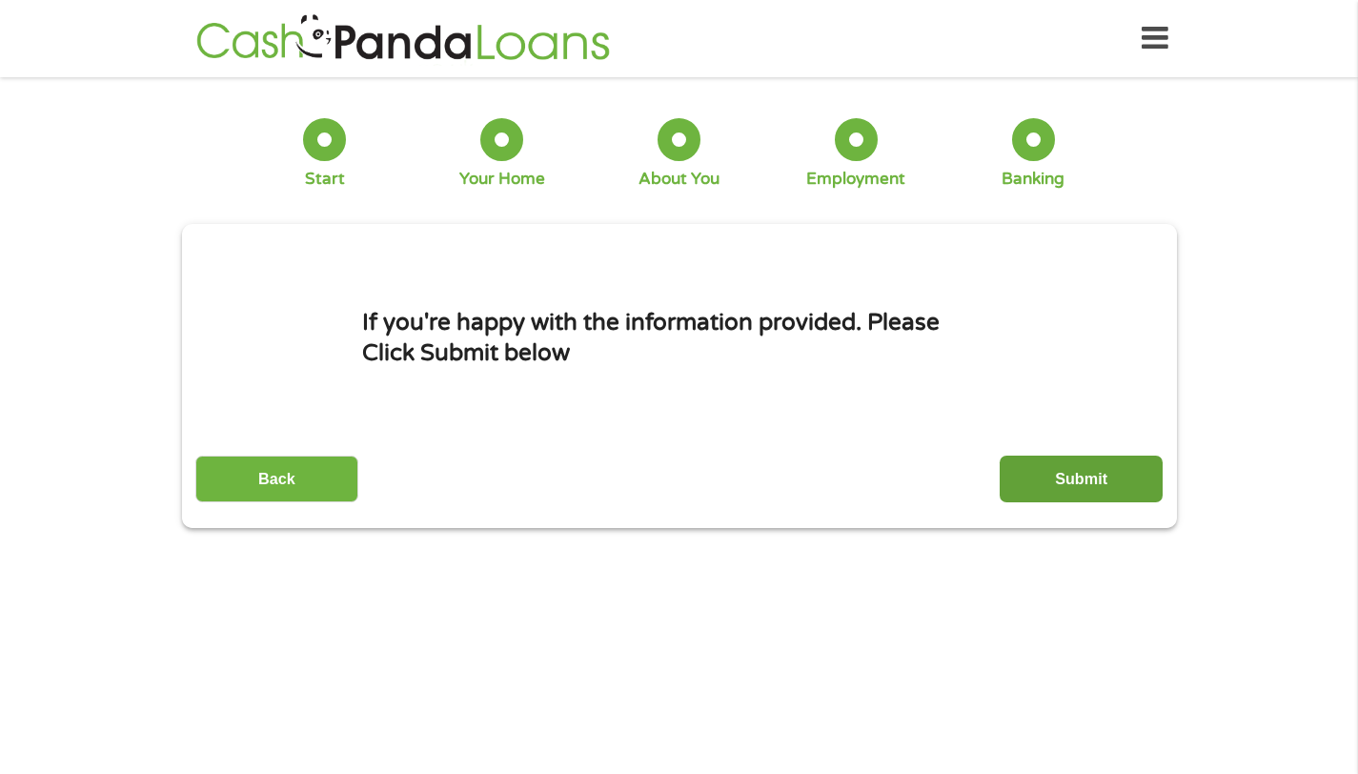
click at [1063, 486] on input "Submit" at bounding box center [1081, 479] width 163 height 47
